Goal: Information Seeking & Learning: Learn about a topic

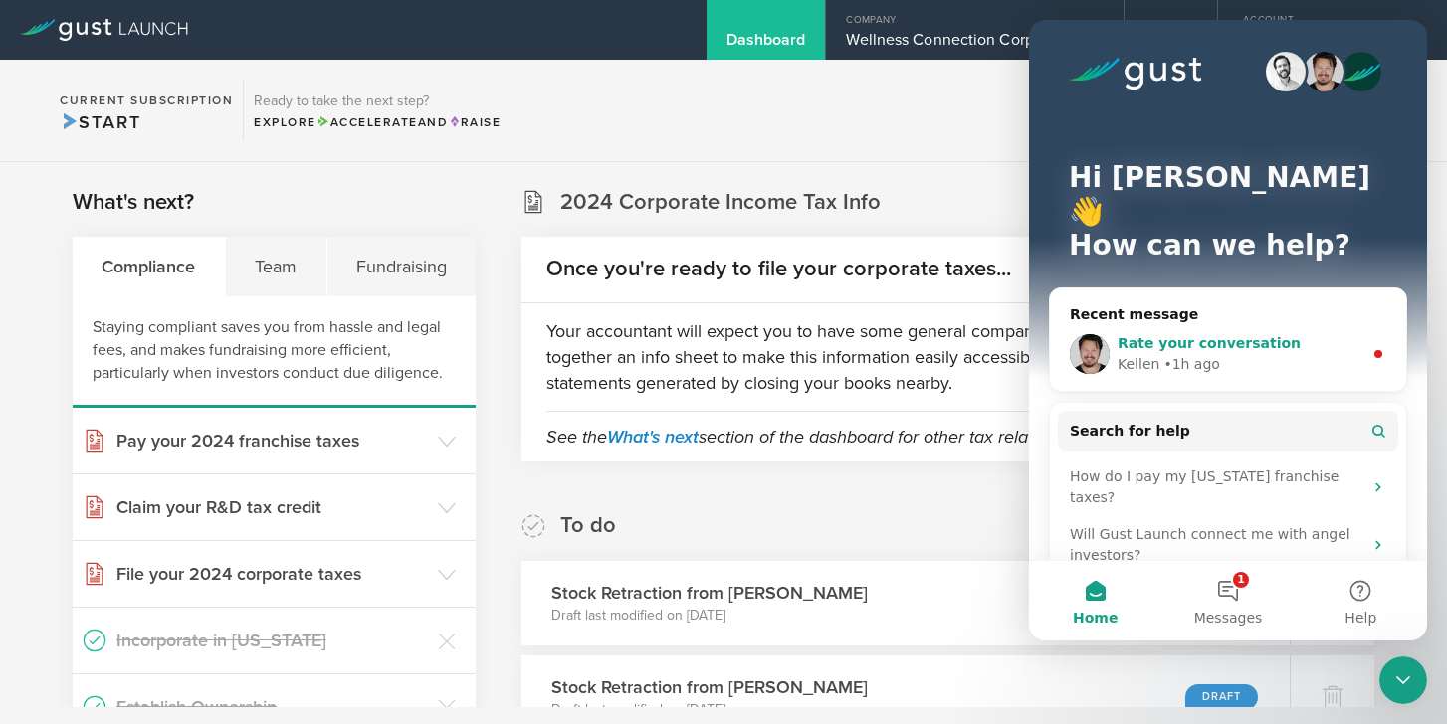
scroll to position [2343, 0]
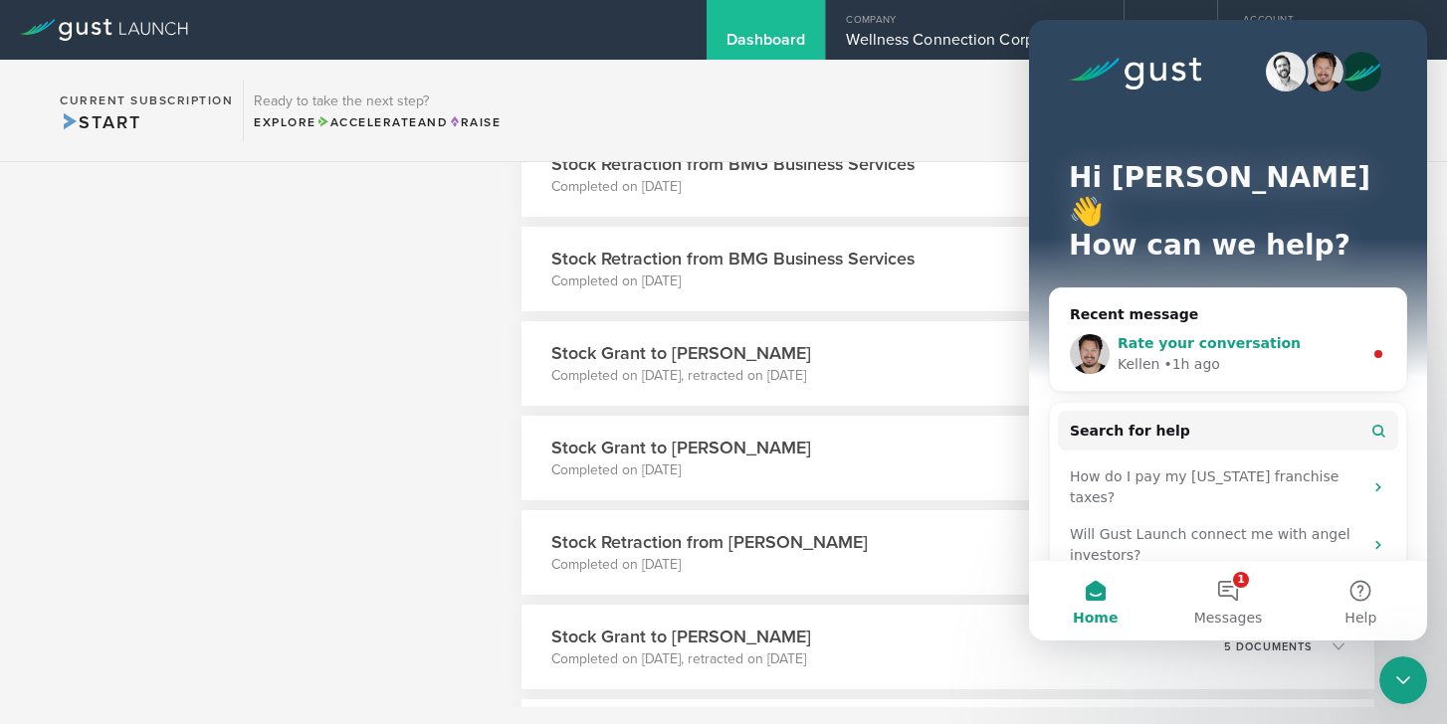
click at [1168, 354] on div "• 1h ago" at bounding box center [1191, 364] width 57 height 21
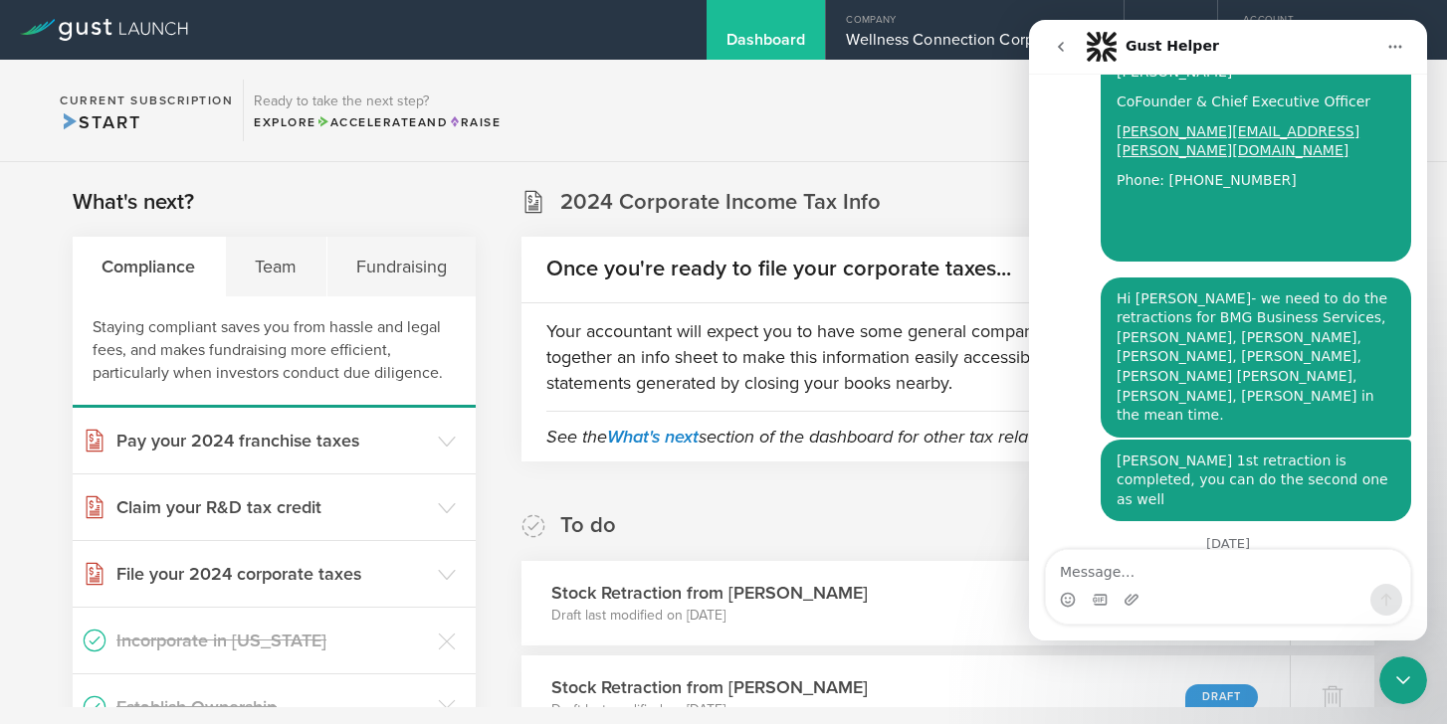
scroll to position [0, 0]
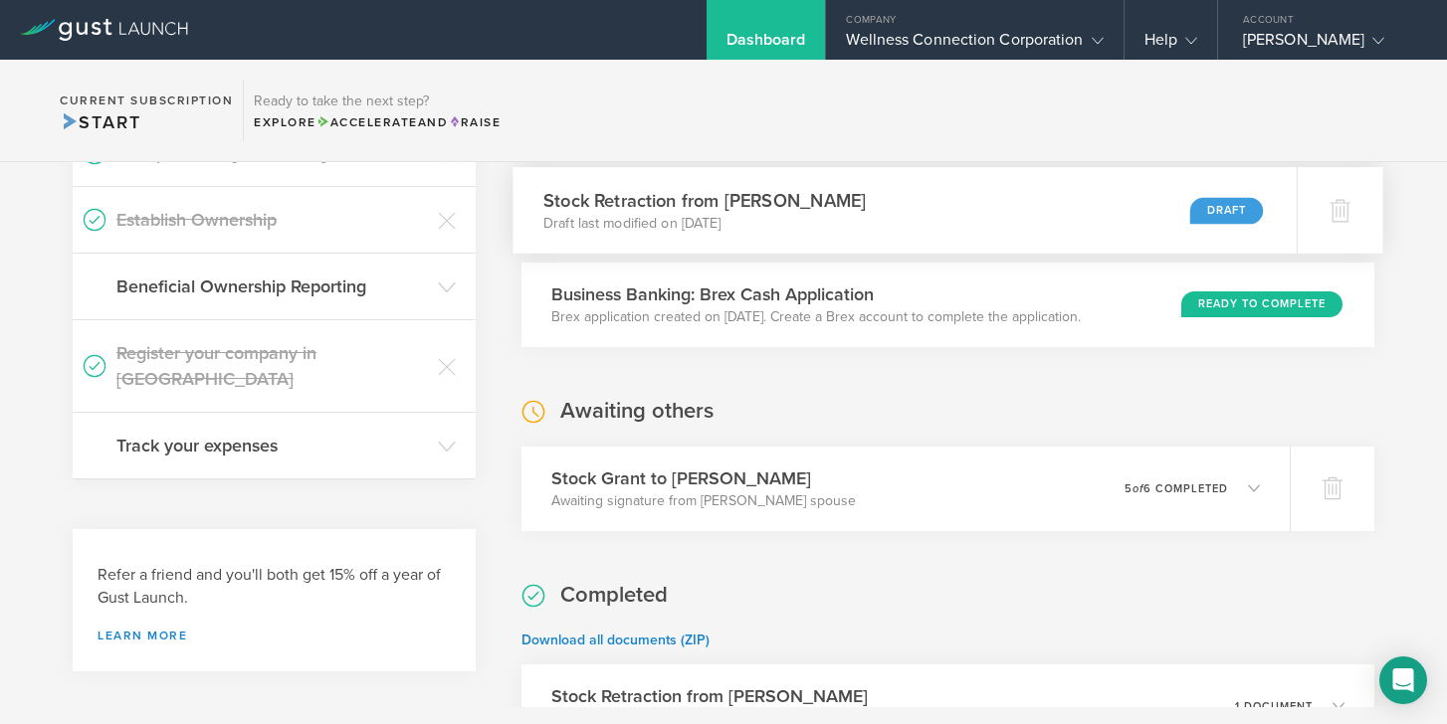
scroll to position [491, 0]
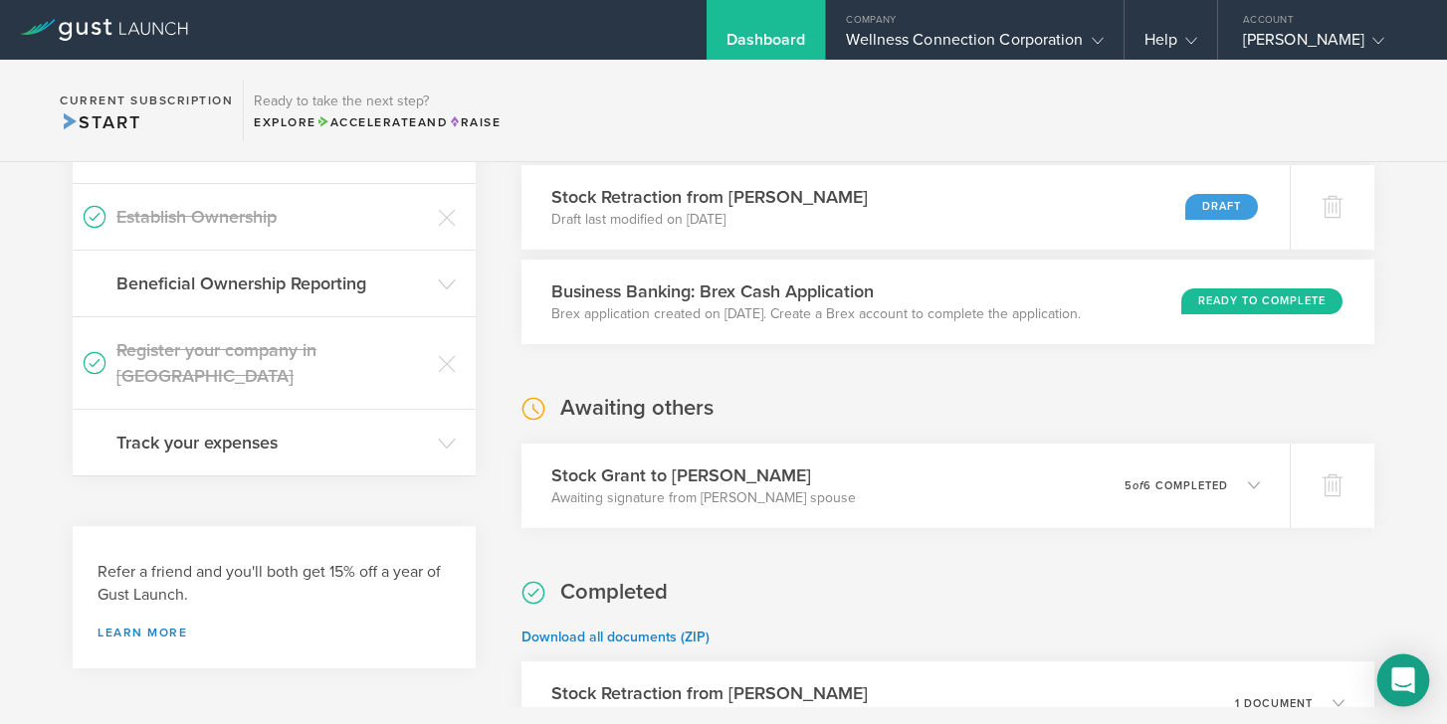
click at [1404, 665] on div "Open Intercom Messenger" at bounding box center [1403, 681] width 53 height 53
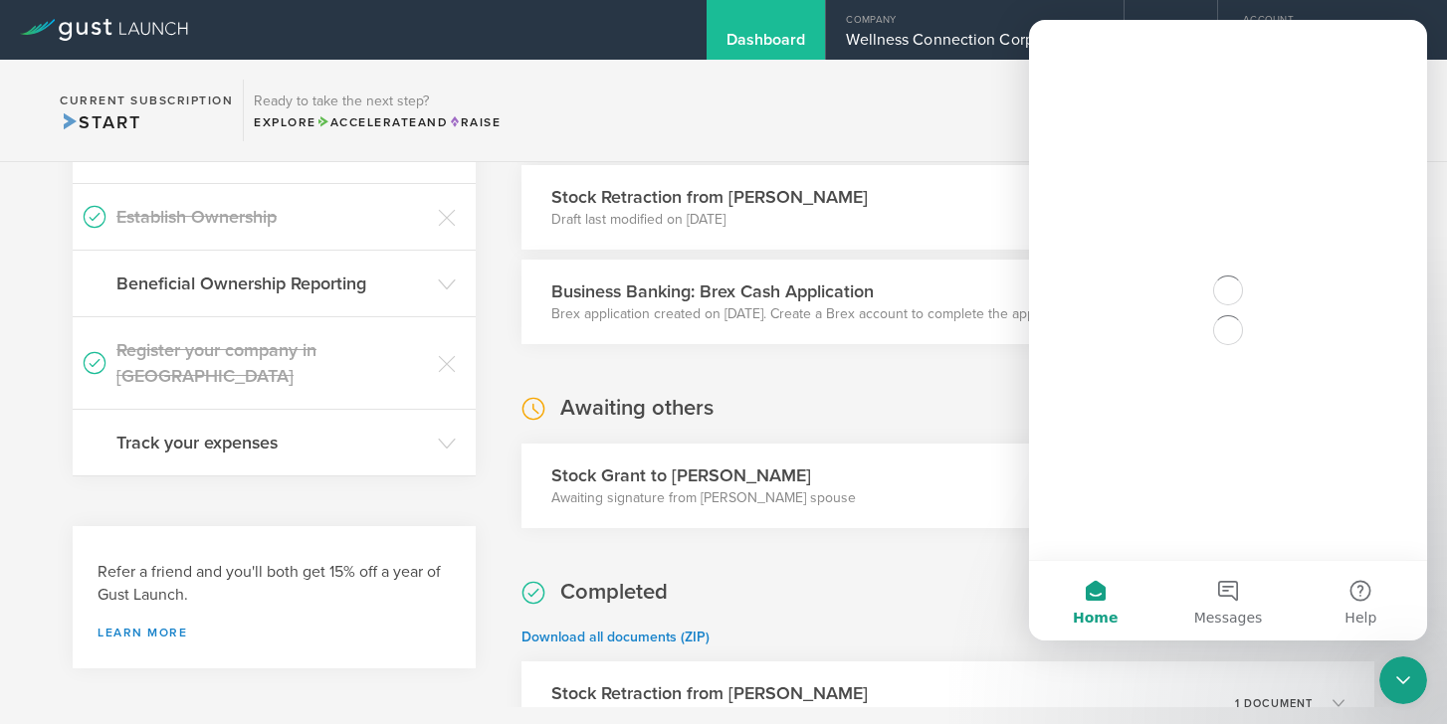
scroll to position [0, 0]
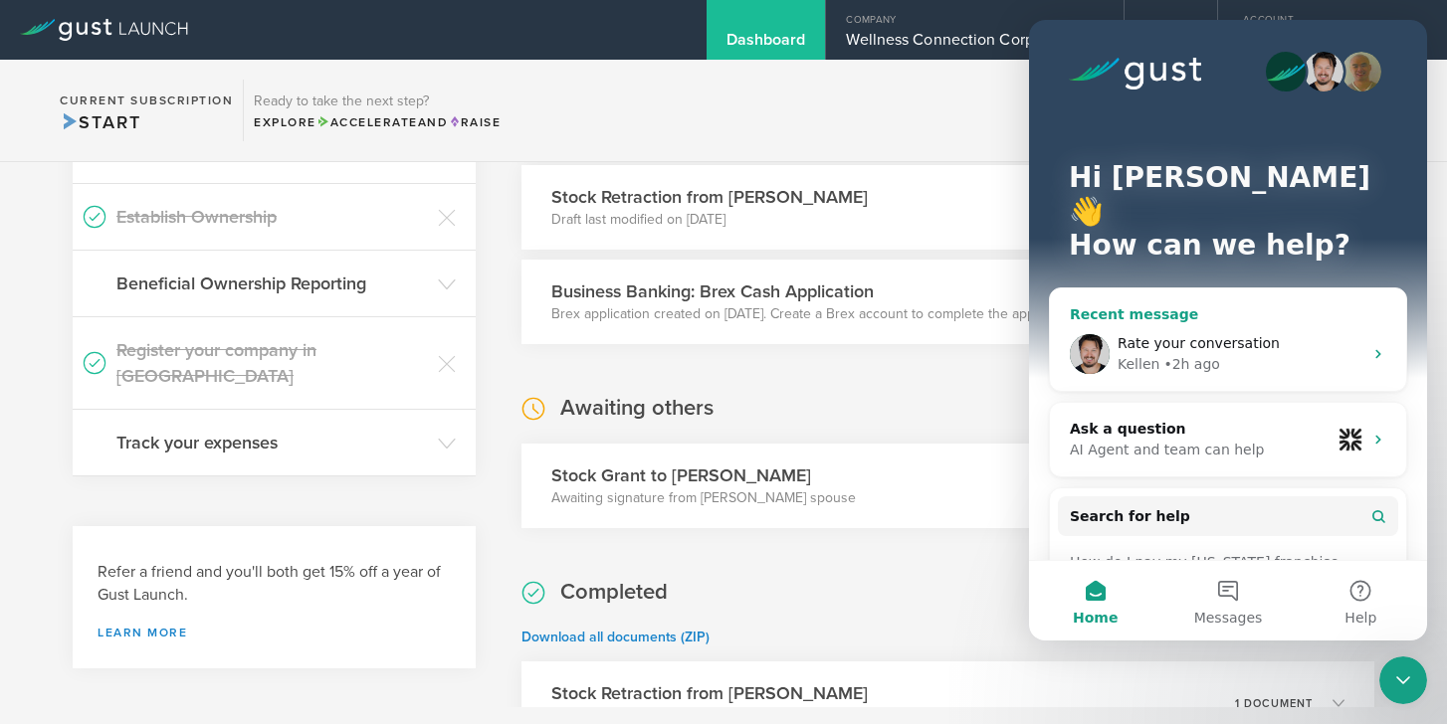
click at [1173, 335] on span "Rate your conversation" at bounding box center [1198, 343] width 162 height 16
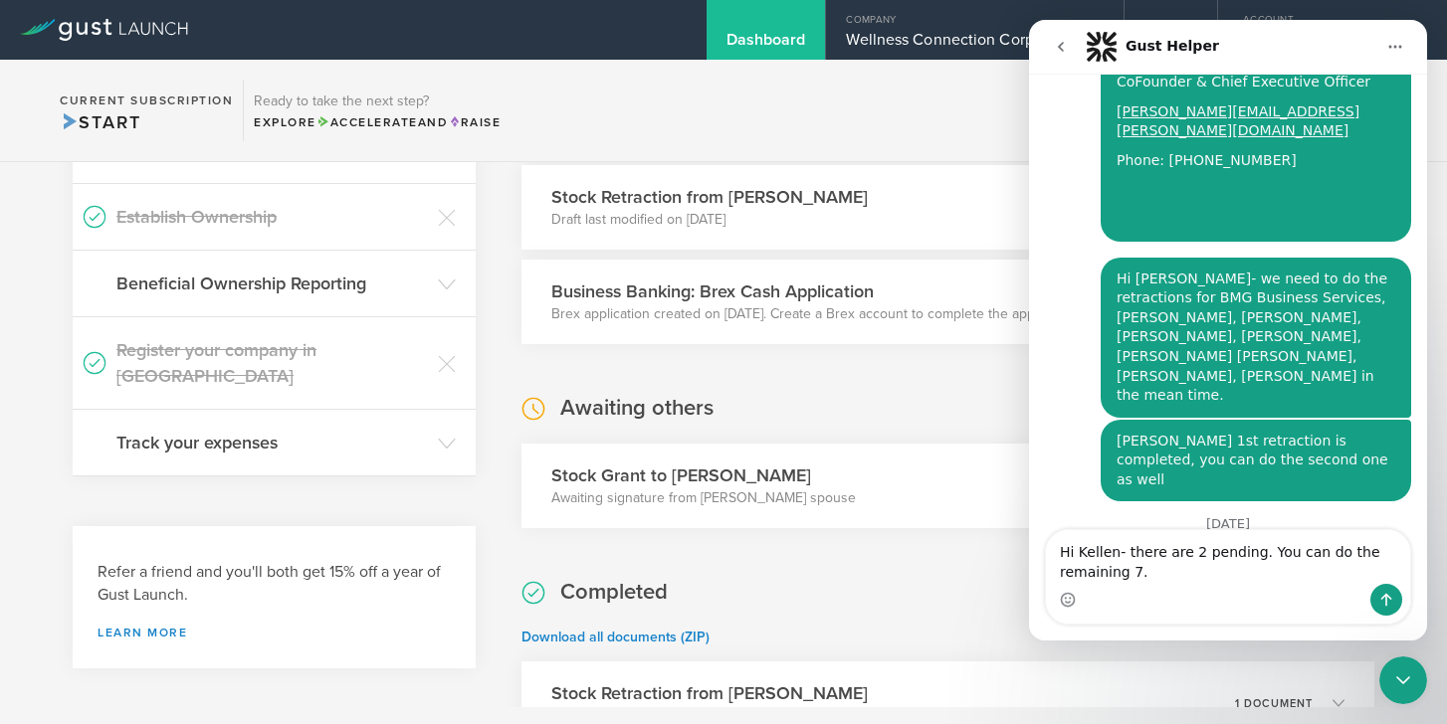
type textarea "Hi Kellen- there are 2 pending. You can do the remaining 7."
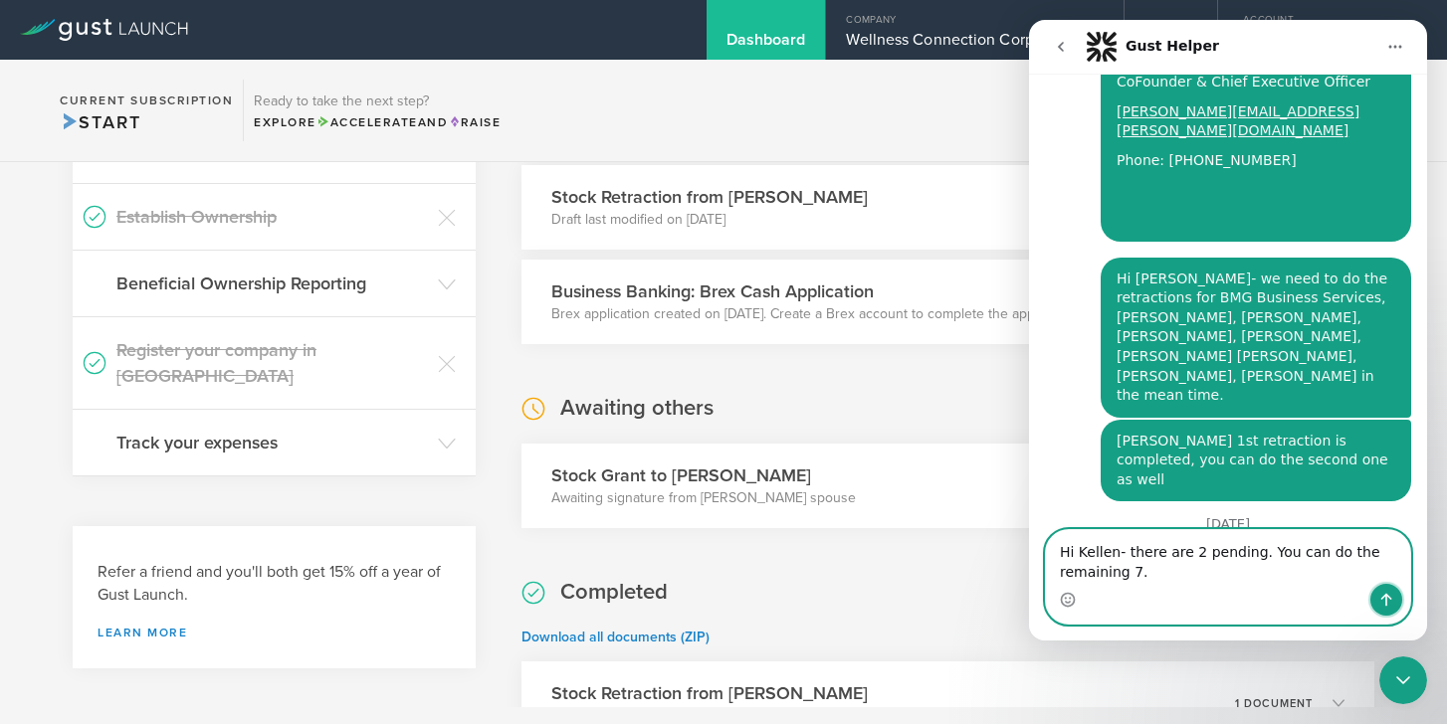
click at [1383, 593] on icon "Send a message…" at bounding box center [1386, 600] width 16 height 16
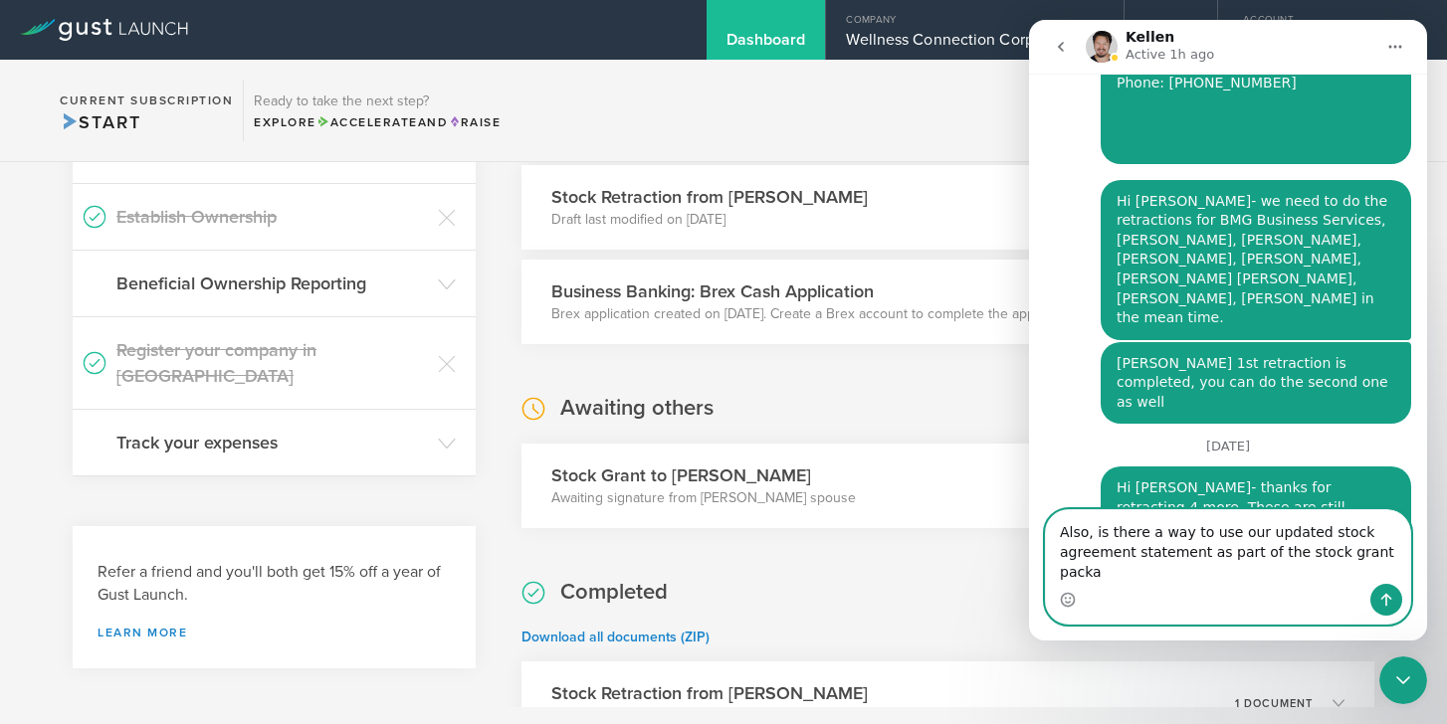
scroll to position [6582, 0]
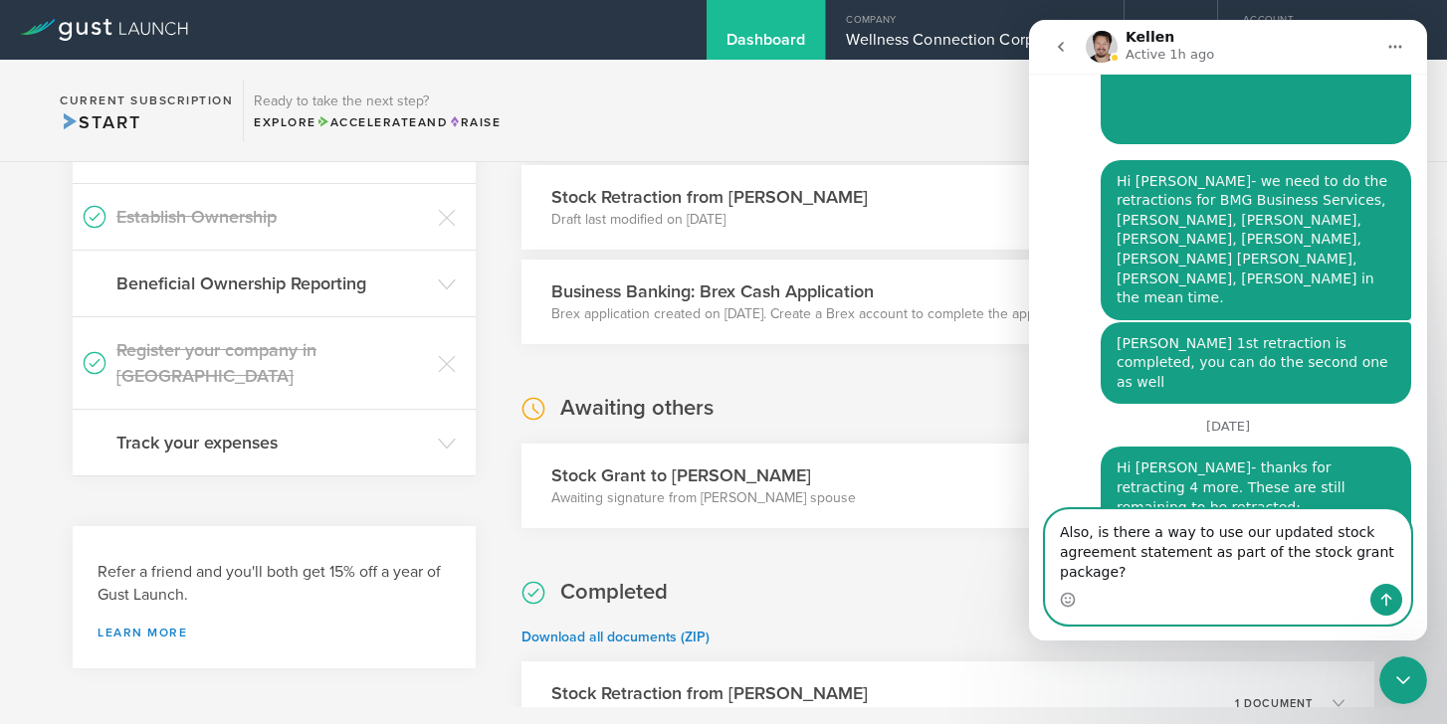
type textarea "Also, is there a way to use our updated stock agreement statement as part of th…"
click at [1391, 602] on icon "Send a message…" at bounding box center [1386, 600] width 16 height 16
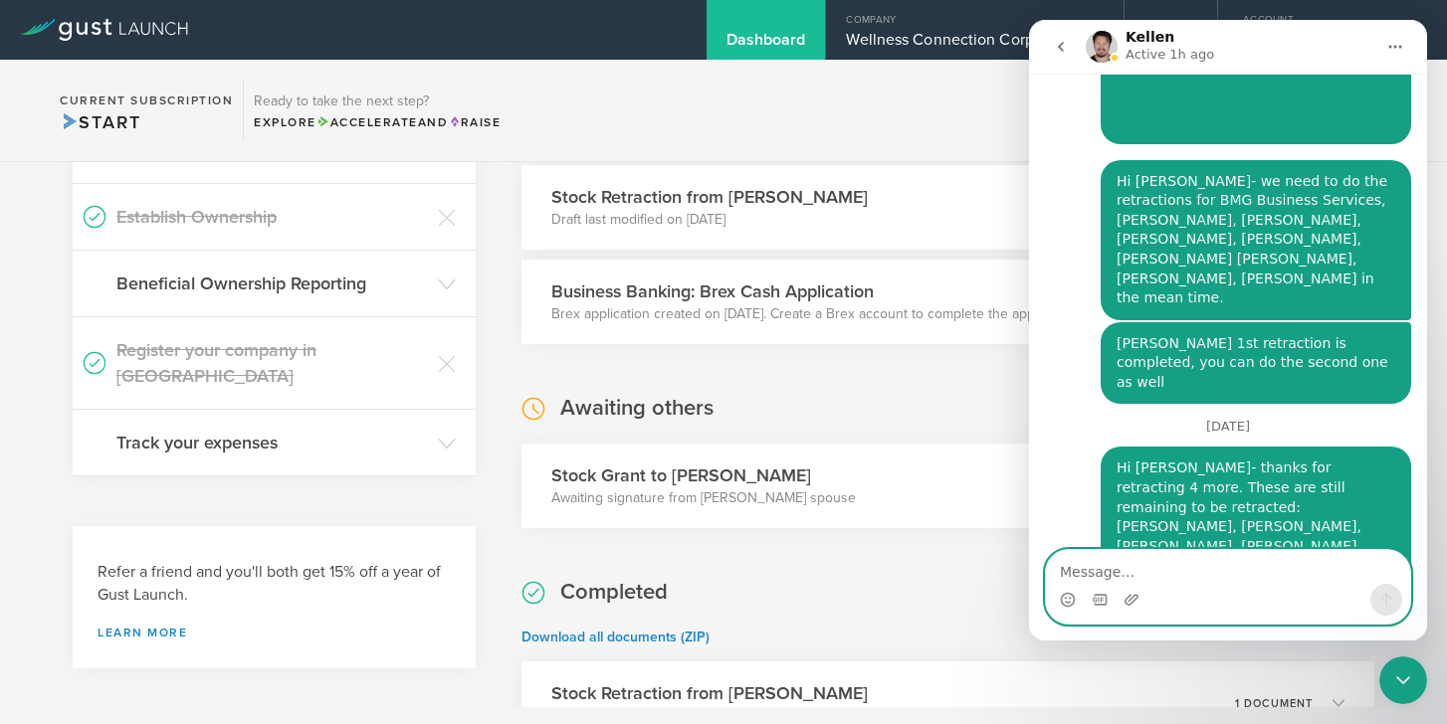
scroll to position [6625, 0]
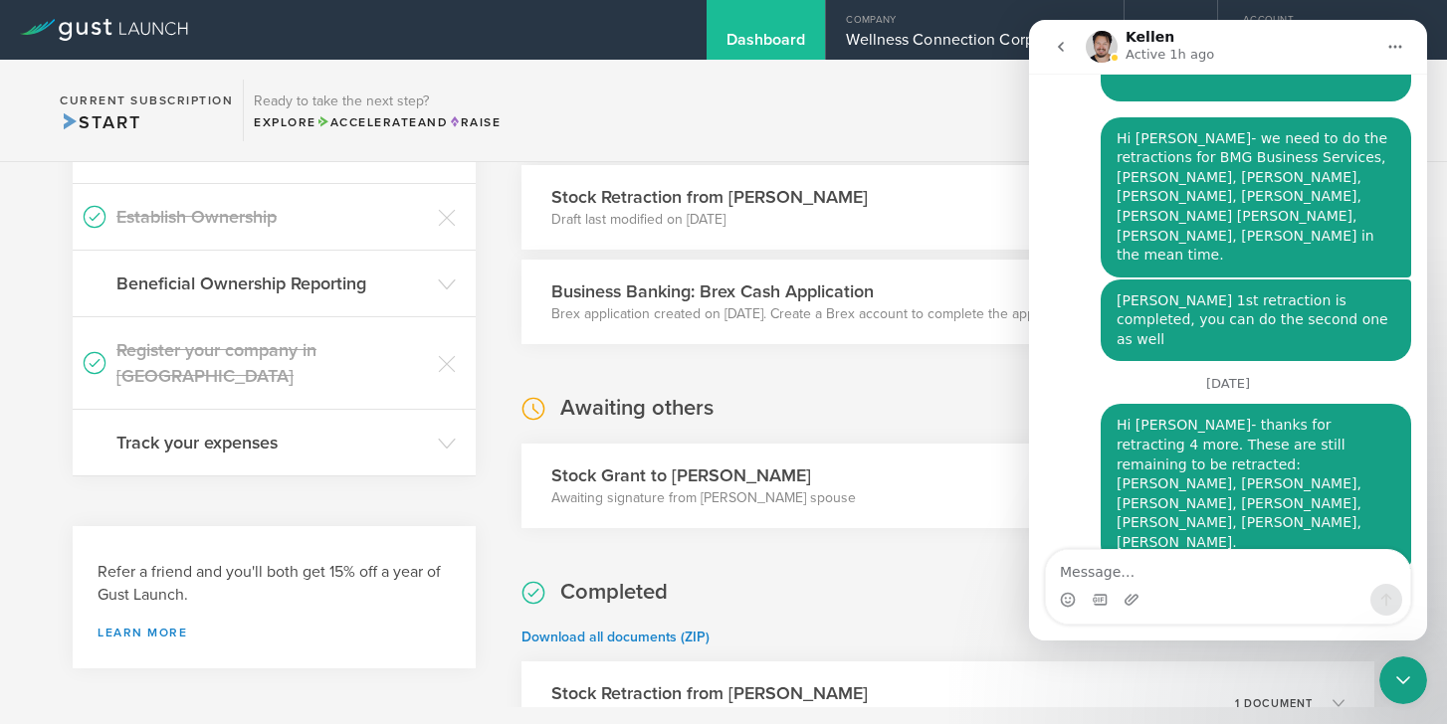
click at [1062, 52] on icon "go back" at bounding box center [1061, 47] width 16 height 16
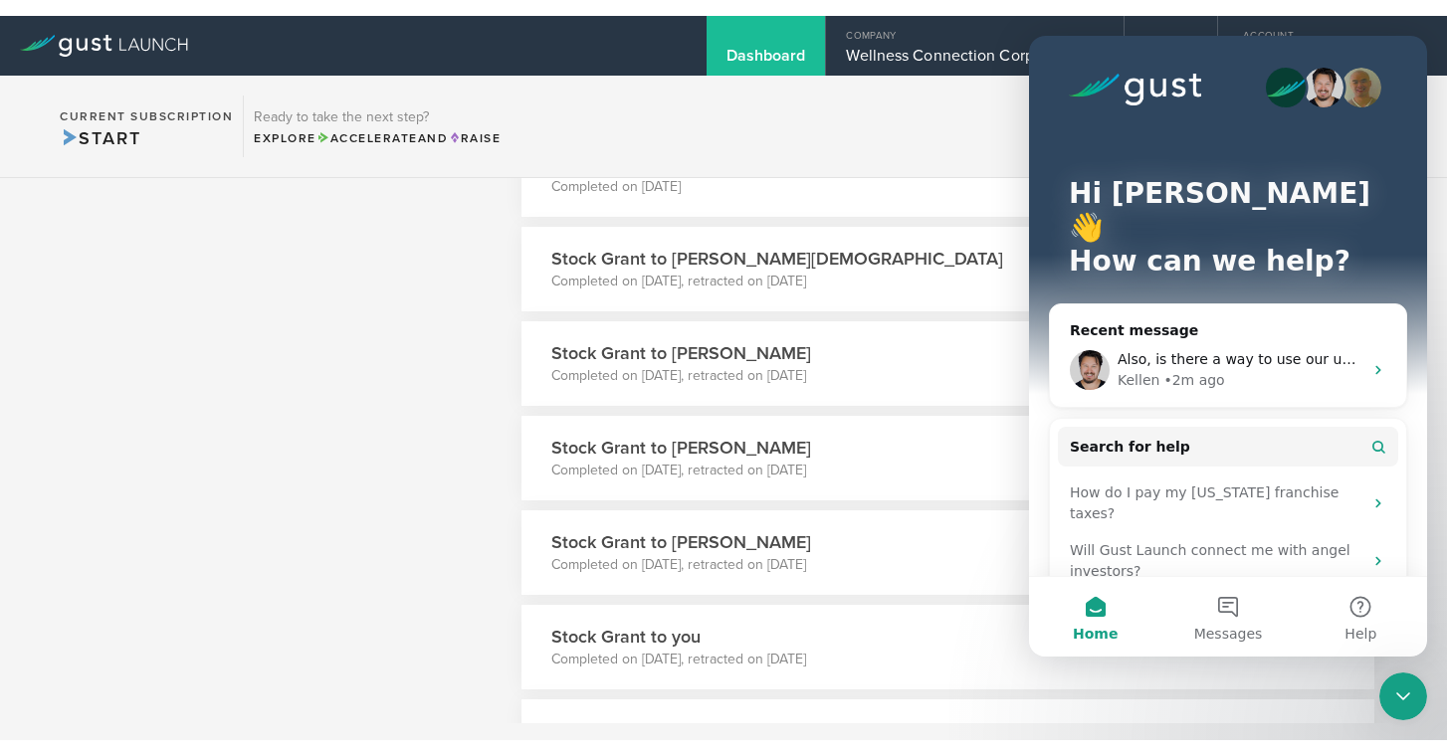
scroll to position [0, 0]
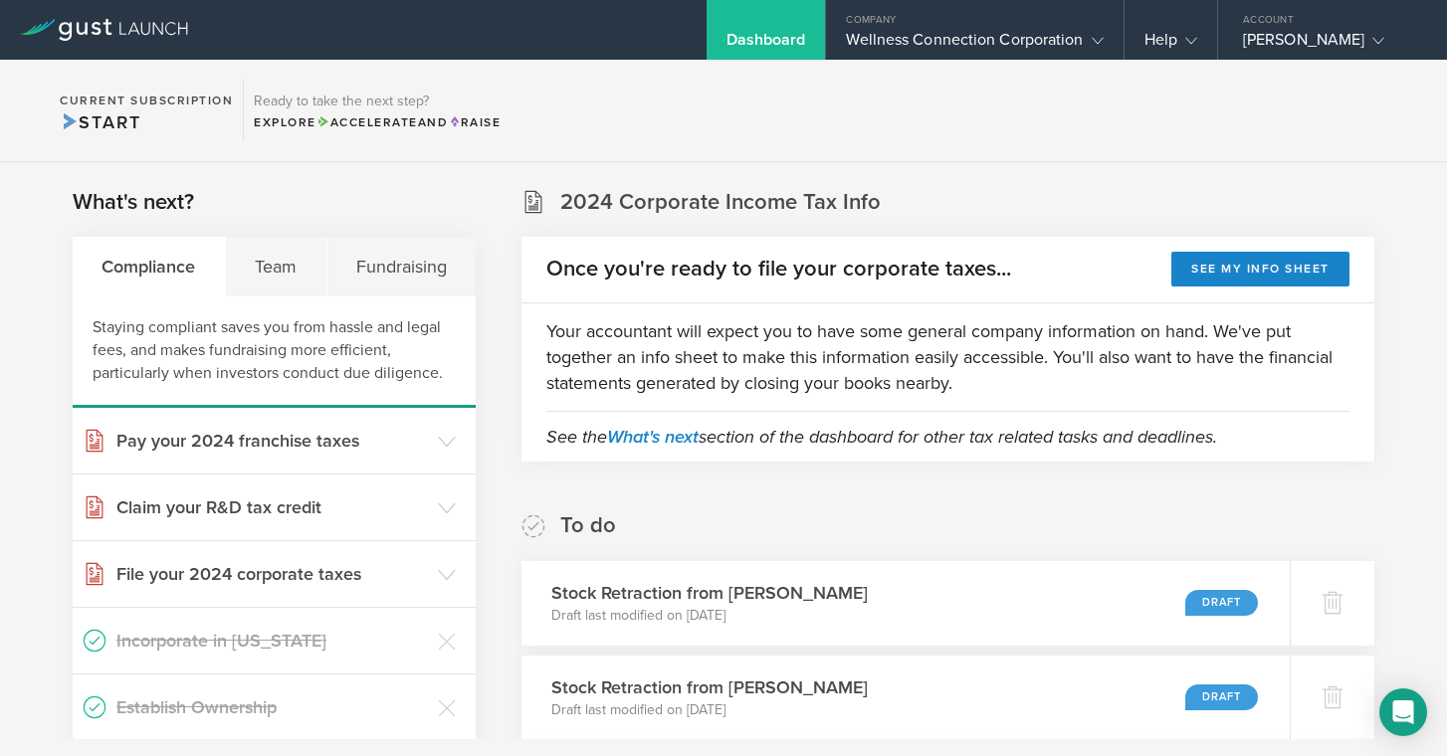
scroll to position [-1, 1]
click at [444, 444] on icon at bounding box center [447, 442] width 18 height 18
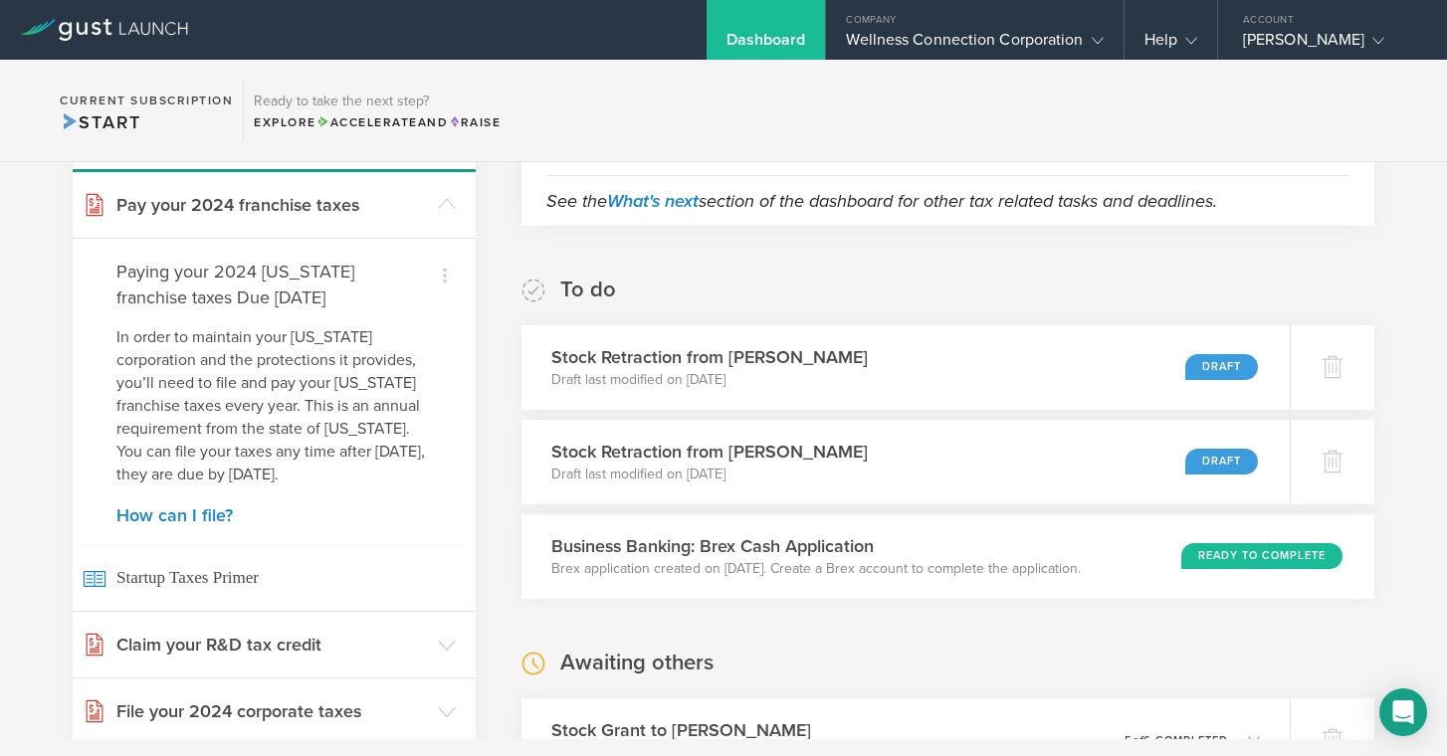
scroll to position [238, 0]
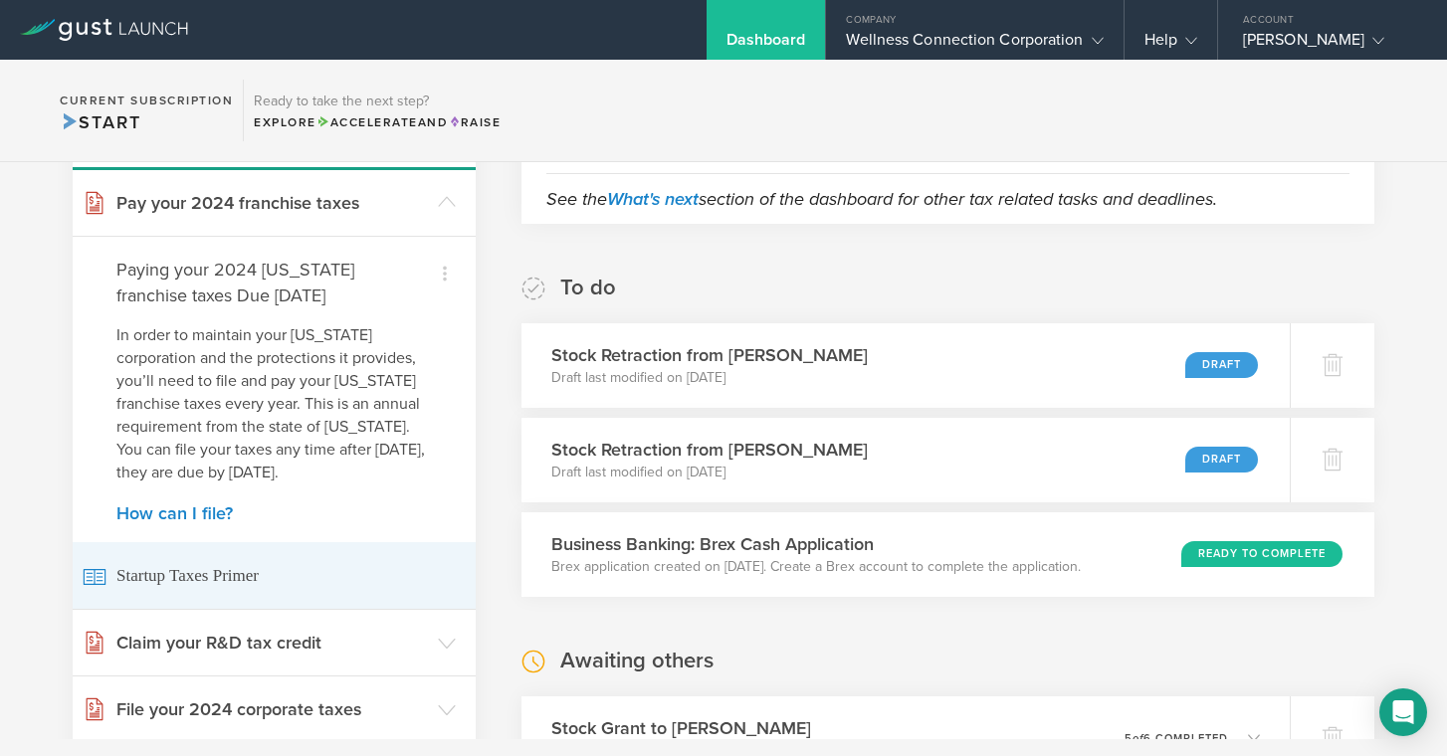
drag, startPoint x: 163, startPoint y: 584, endPoint x: 178, endPoint y: 583, distance: 15.0
click at [165, 584] on span "Startup Taxes Primer" at bounding box center [274, 575] width 383 height 67
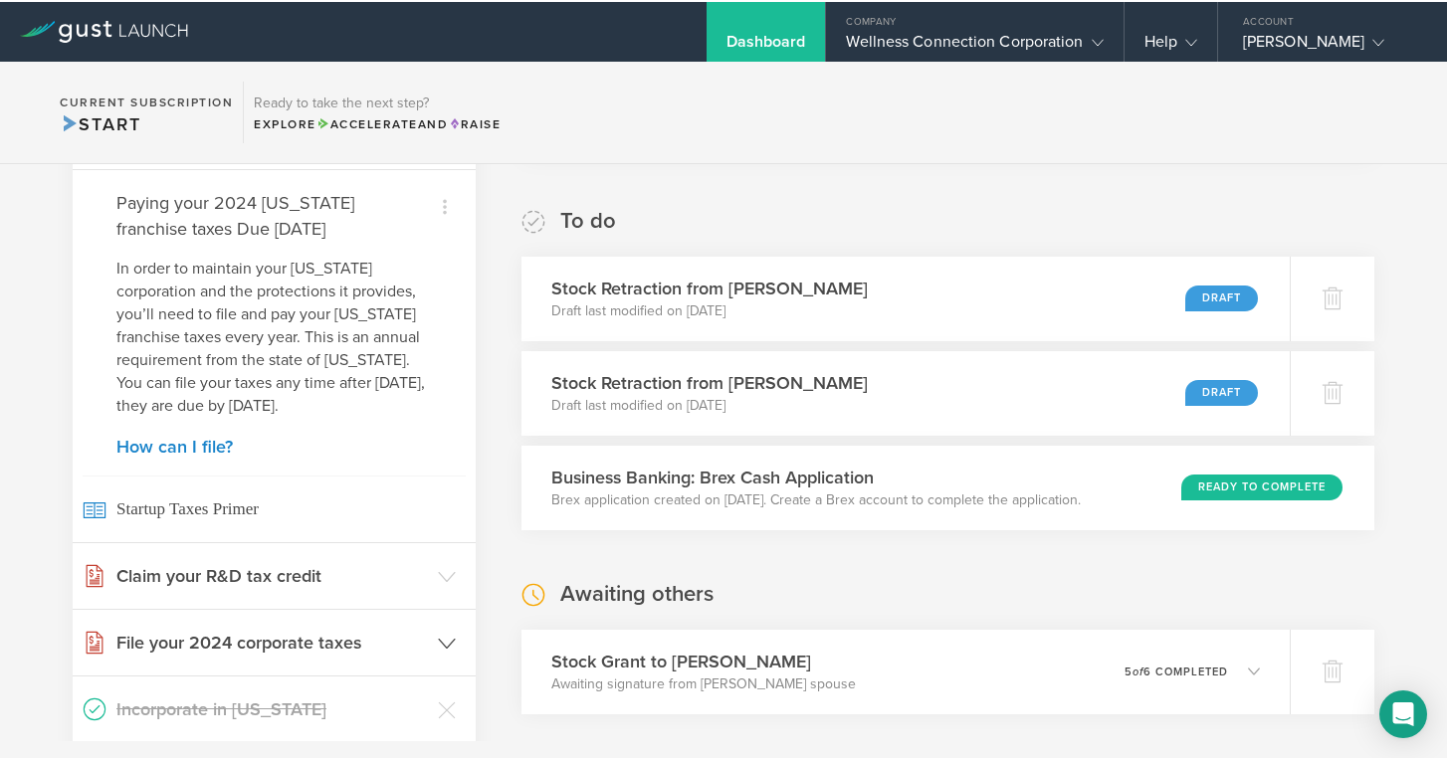
scroll to position [385, 0]
